Goal: Transaction & Acquisition: Purchase product/service

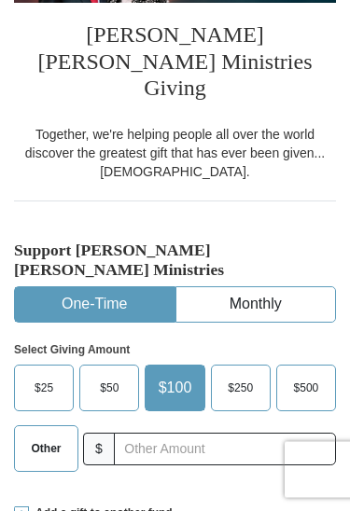
scroll to position [299, 0]
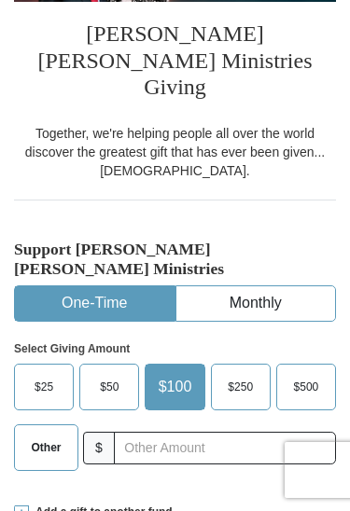
click at [40, 434] on span "Other" at bounding box center [46, 448] width 30 height 28
click at [0, 0] on input "Other" at bounding box center [0, 0] width 0 height 0
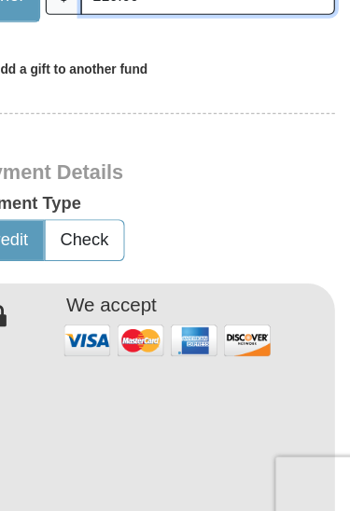
scroll to position [712, 0]
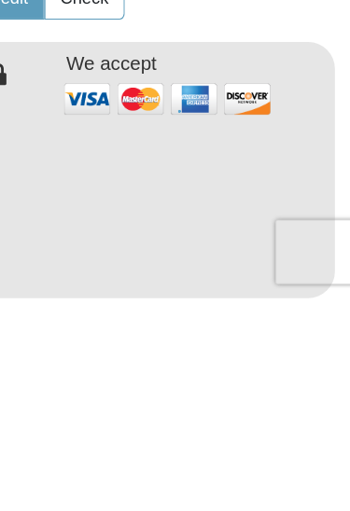
type input "210.00"
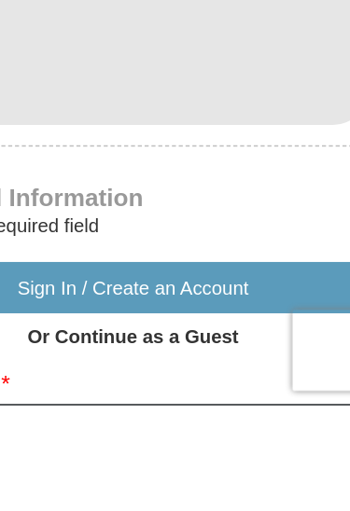
scroll to position [910, 0]
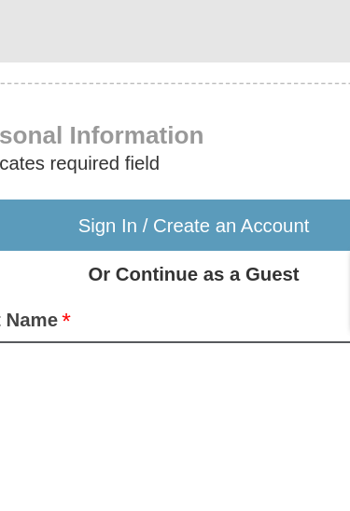
click at [103, 451] on strong "Or Continue as a Guest" at bounding box center [176, 458] width 146 height 15
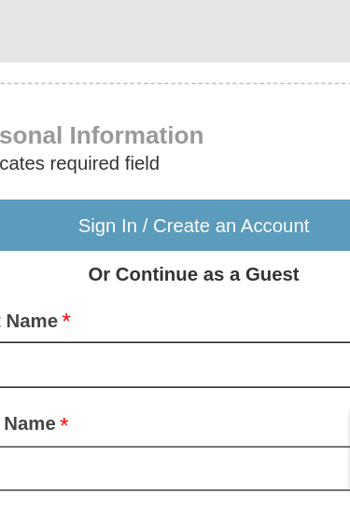
click at [116, 341] on strong "Or Continue as a Guest" at bounding box center [176, 348] width 146 height 15
click at [106, 297] on button "Sign In / Create an Account" at bounding box center [175, 314] width 322 height 35
click at [76, 364] on div "First Name * Please enter First Name" at bounding box center [175, 400] width 322 height 72
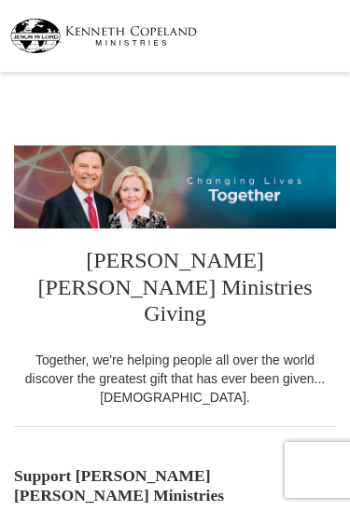
select select "TN"
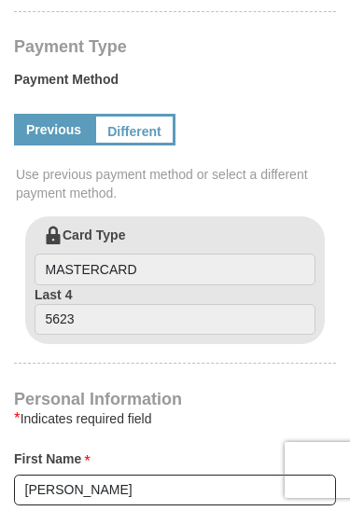
scroll to position [766, 0]
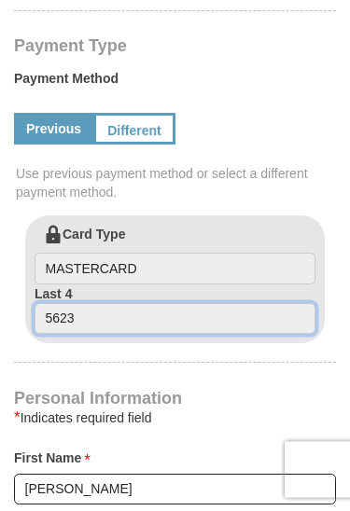
click at [84, 304] on input "5623" at bounding box center [175, 320] width 281 height 32
click at [50, 303] on input "5623" at bounding box center [175, 319] width 281 height 32
click at [78, 303] on input "5623" at bounding box center [175, 319] width 281 height 32
click at [83, 303] on input "5623" at bounding box center [175, 319] width 281 height 32
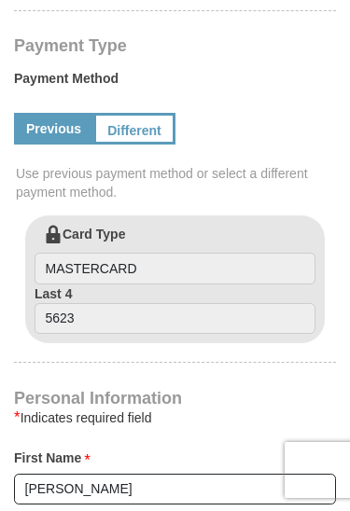
click at [140, 113] on link "Different" at bounding box center [134, 129] width 82 height 32
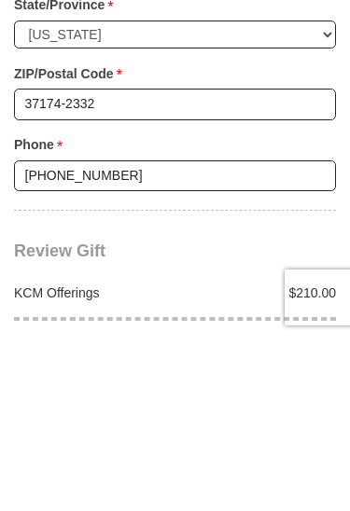
scroll to position [1837, 0]
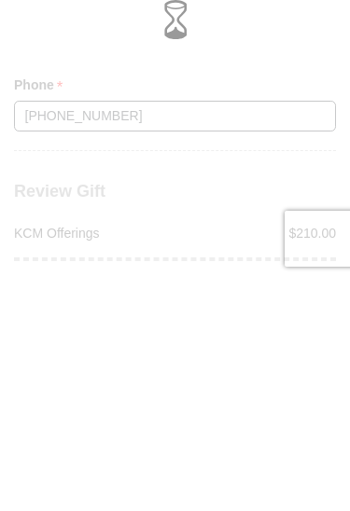
scroll to position [2069, 0]
